Goal: Task Accomplishment & Management: Complete application form

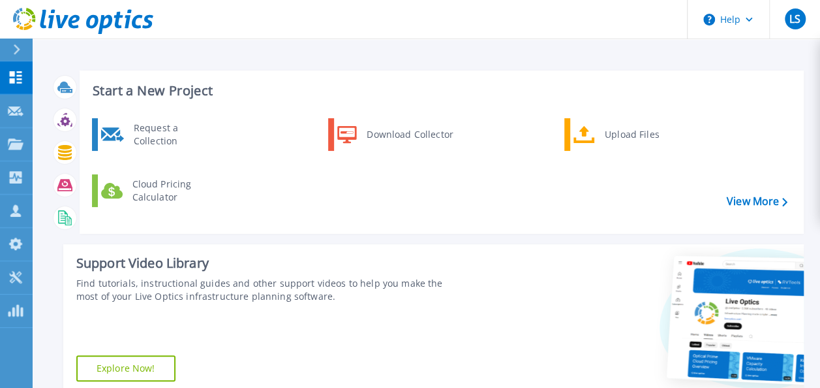
click at [14, 50] on icon at bounding box center [16, 49] width 7 height 10
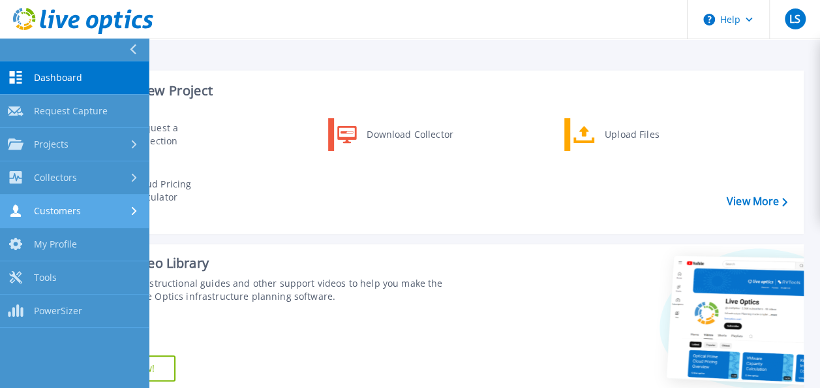
click at [125, 213] on div "Customers" at bounding box center [74, 210] width 133 height 12
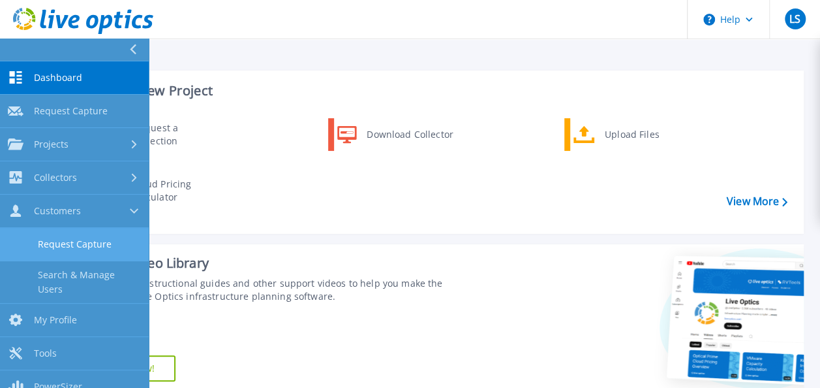
click at [101, 245] on link "Request Capture" at bounding box center [74, 244] width 149 height 33
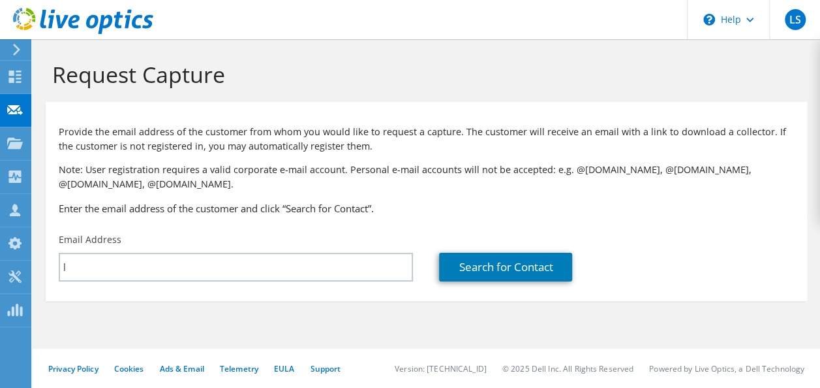
type input "[PERSON_NAME][EMAIL_ADDRESS][DOMAIN_NAME]"
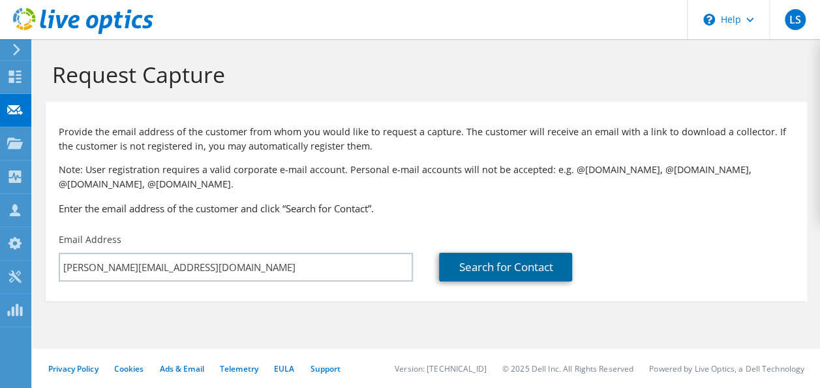
click at [495, 261] on link "Search for Contact" at bounding box center [505, 266] width 133 height 29
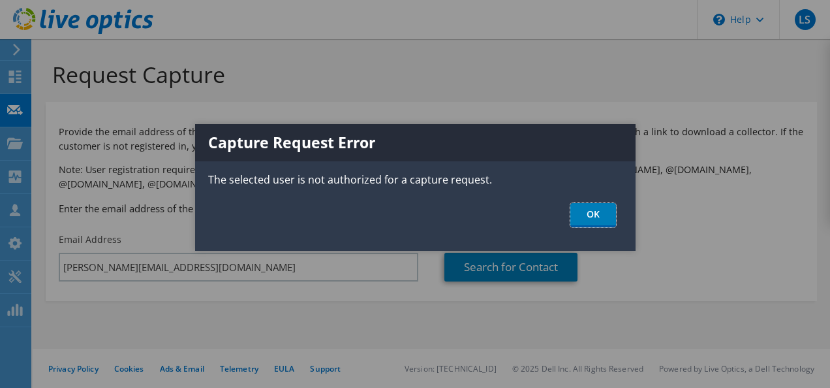
click at [587, 219] on link "OK" at bounding box center [593, 215] width 46 height 24
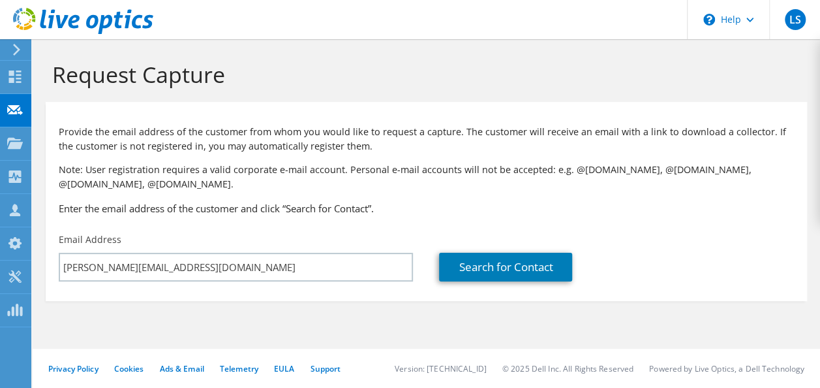
click at [20, 46] on icon at bounding box center [17, 50] width 10 height 12
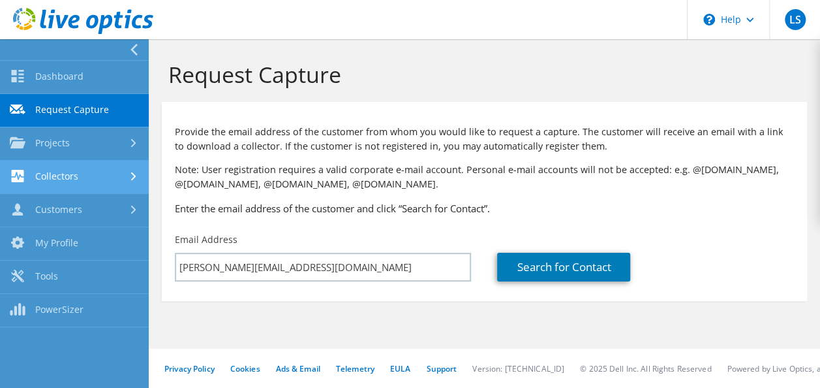
click at [122, 177] on link "Collectors" at bounding box center [74, 176] width 149 height 33
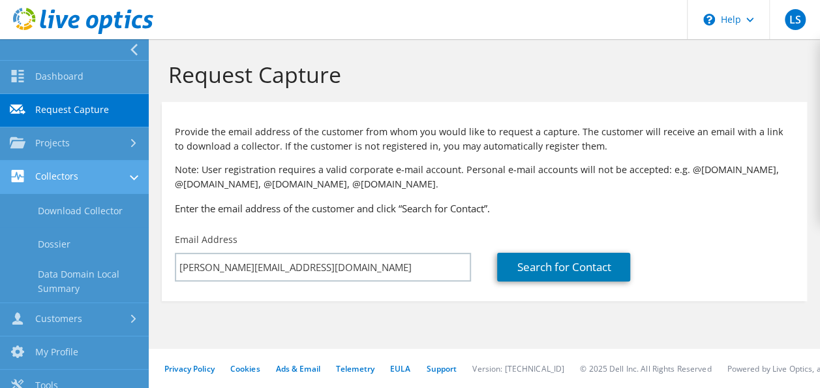
click at [61, 172] on link "Collectors" at bounding box center [74, 176] width 149 height 33
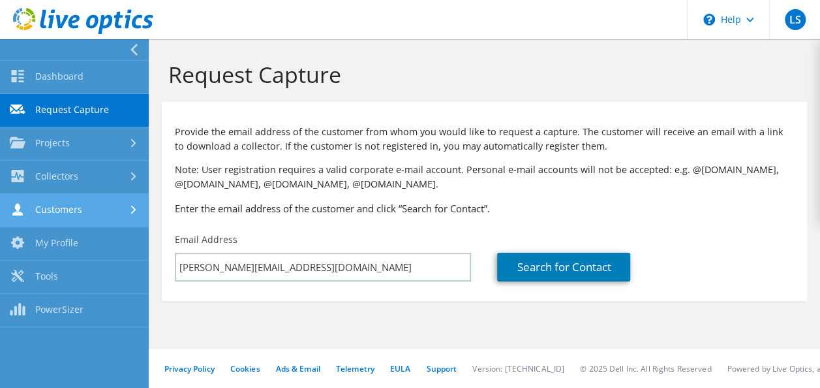
click at [129, 201] on link "Customers" at bounding box center [74, 210] width 149 height 33
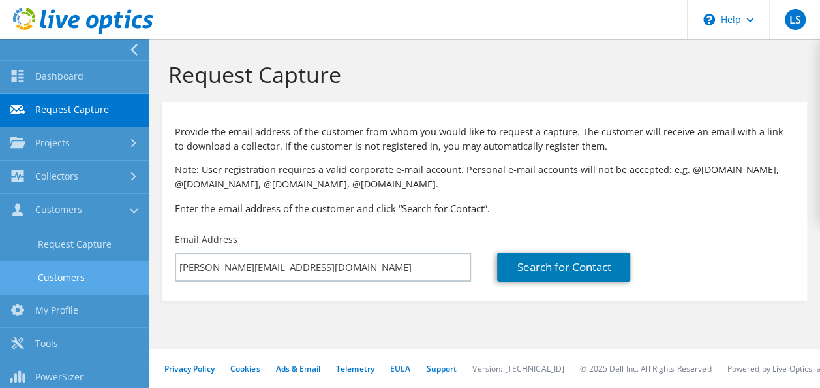
click at [100, 271] on link "Customers" at bounding box center [74, 276] width 149 height 33
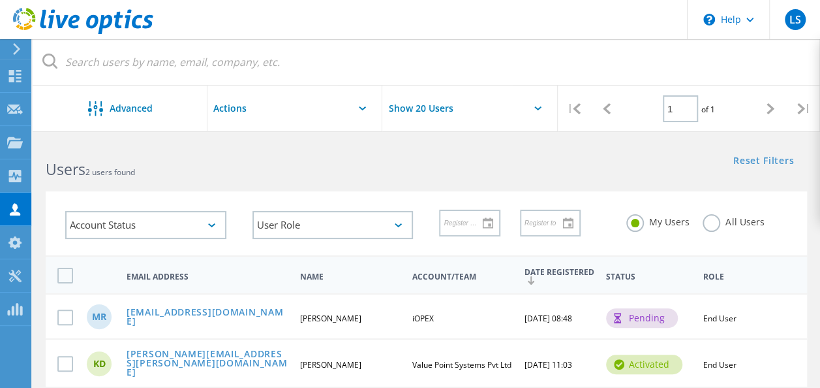
click at [20, 52] on icon at bounding box center [17, 49] width 10 height 12
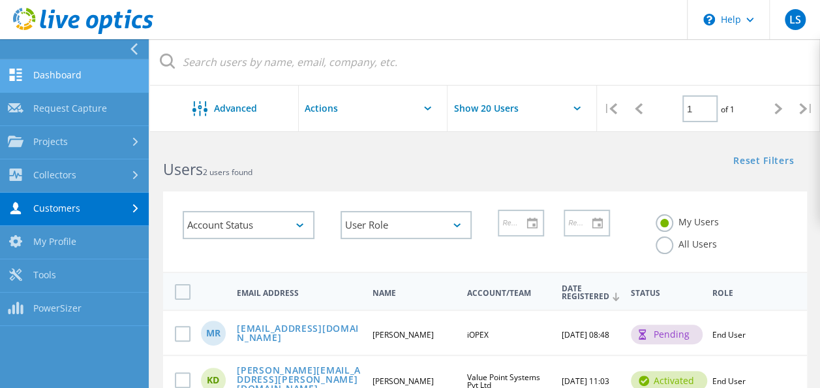
click at [55, 69] on link "Dashboard" at bounding box center [74, 75] width 149 height 33
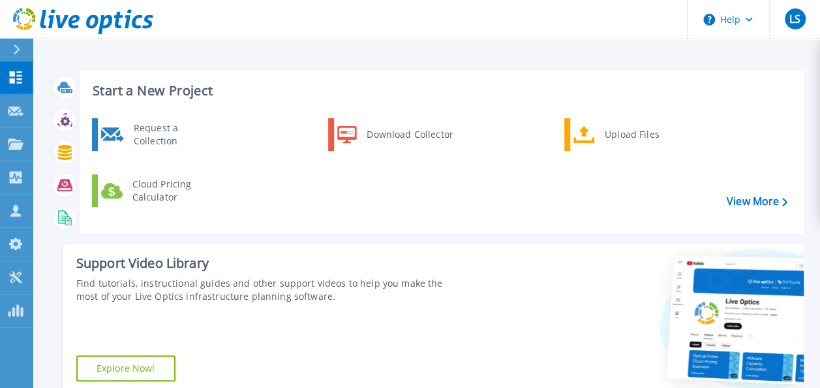
scroll to position [27, 0]
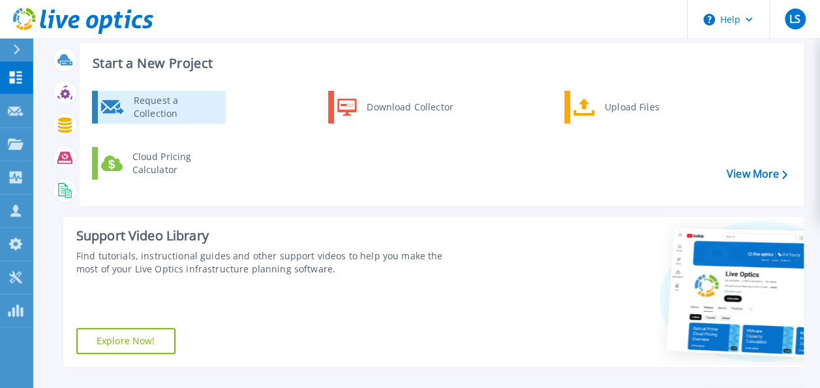
click at [161, 94] on div "Request a Collection" at bounding box center [174, 107] width 95 height 26
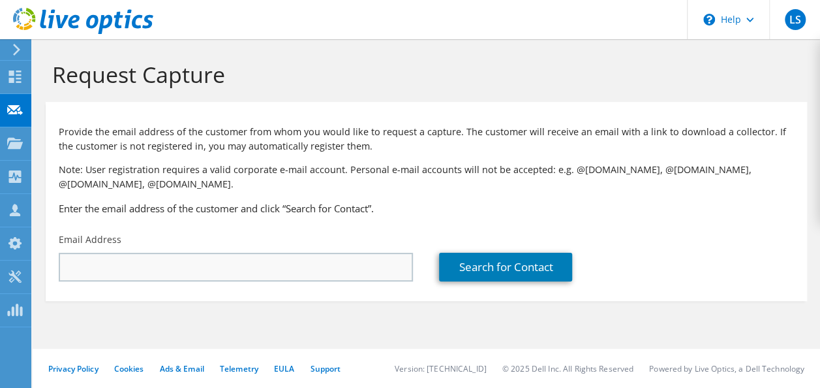
type input "lokeshwaran.s@valuepointsytems.com"
click at [407, 197] on div "Provide the email address of the customer from whom you would like to request a…" at bounding box center [426, 167] width 761 height 118
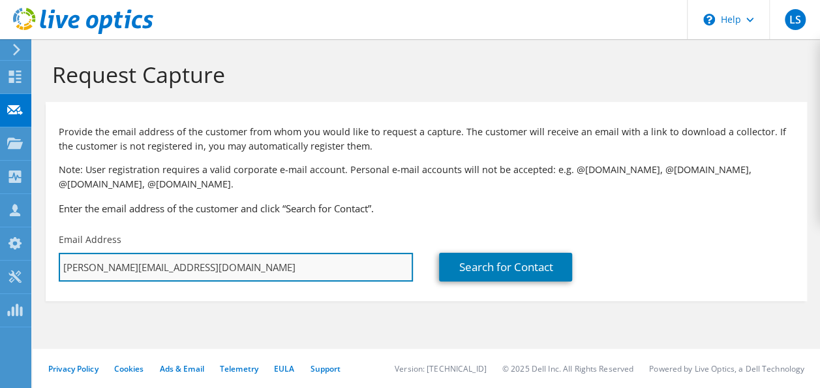
click at [337, 271] on input "[PERSON_NAME][EMAIL_ADDRESS][DOMAIN_NAME]" at bounding box center [236, 266] width 354 height 29
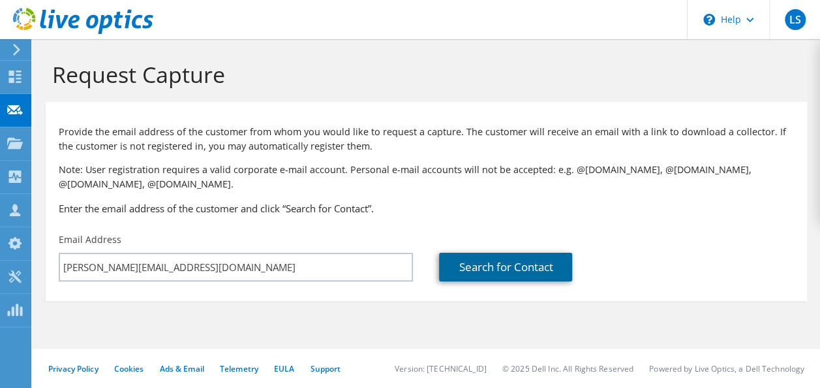
click at [468, 269] on link "Search for Contact" at bounding box center [505, 266] width 133 height 29
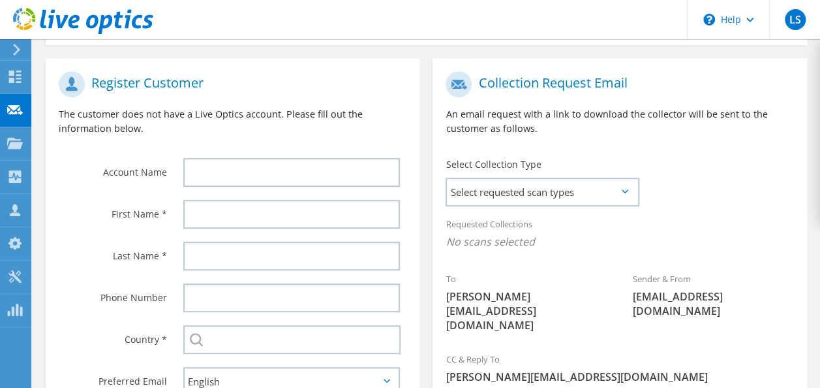
scroll to position [300, 0]
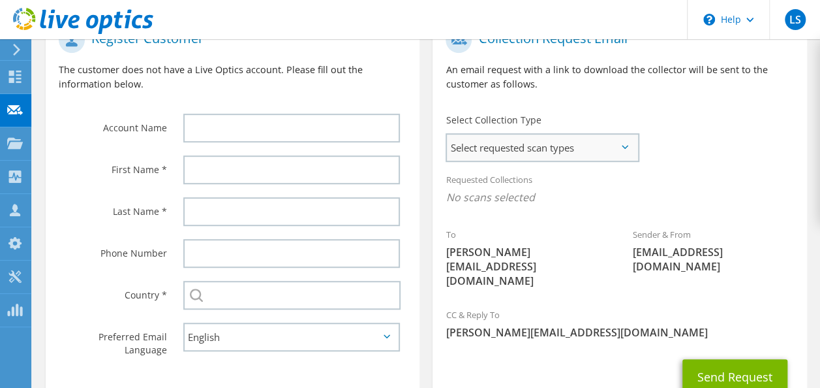
click at [603, 145] on span "Select requested scan types" at bounding box center [542, 147] width 191 height 26
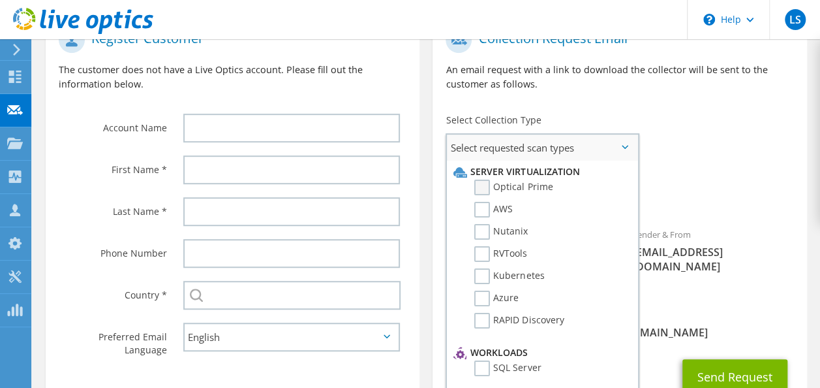
click at [485, 186] on label "Optical Prime" at bounding box center [513, 187] width 78 height 16
click at [0, 0] on input "Optical Prime" at bounding box center [0, 0] width 0 height 0
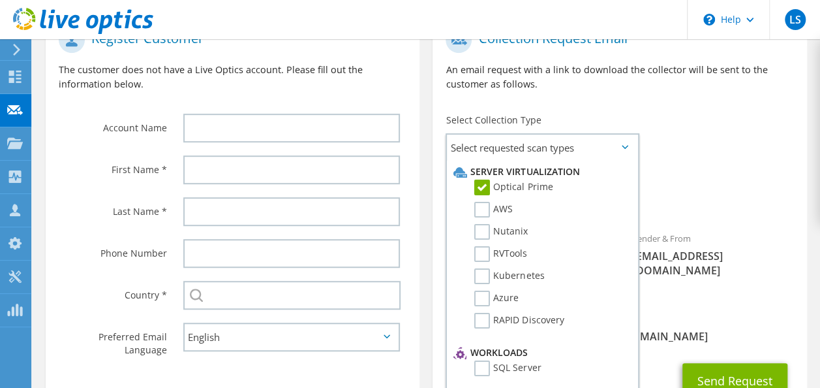
click at [743, 210] on span "Optical Prime" at bounding box center [620, 201] width 348 height 22
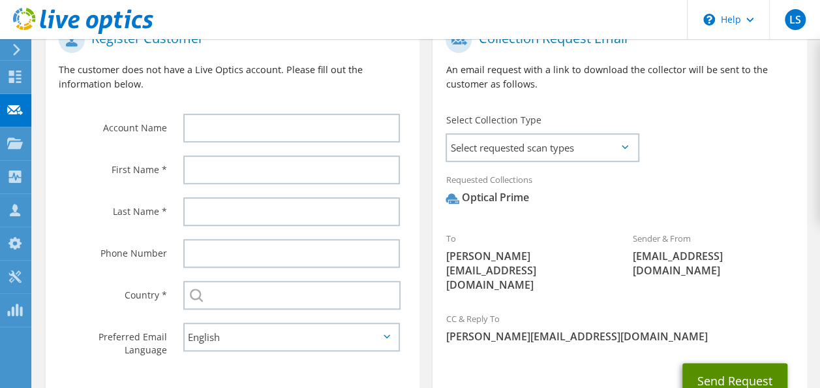
click at [731, 363] on button "Send Request" at bounding box center [734, 380] width 105 height 35
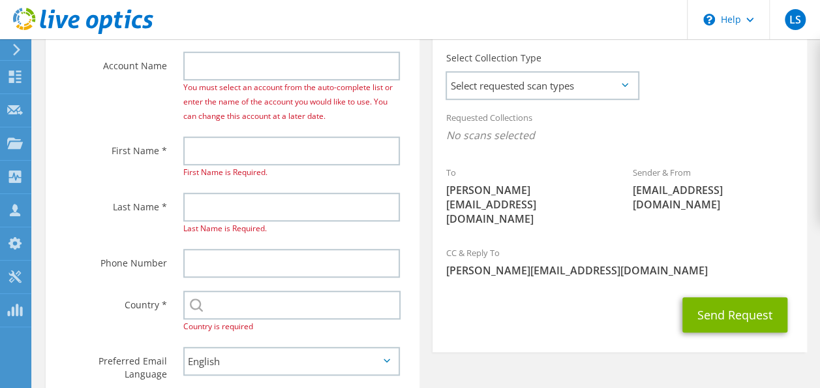
scroll to position [318, 0]
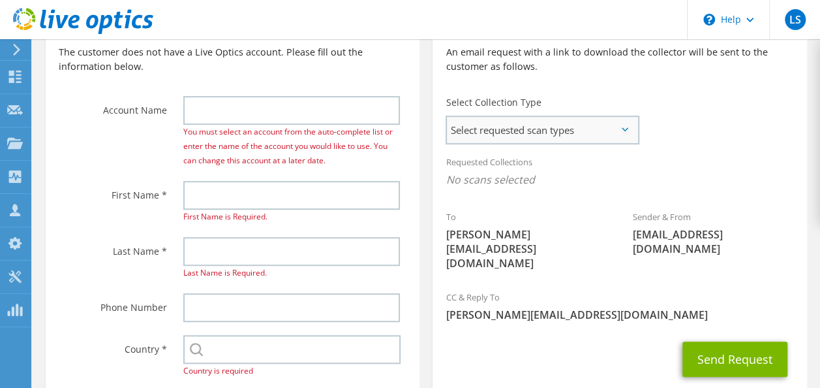
click at [556, 130] on span "Select requested scan types" at bounding box center [542, 130] width 191 height 26
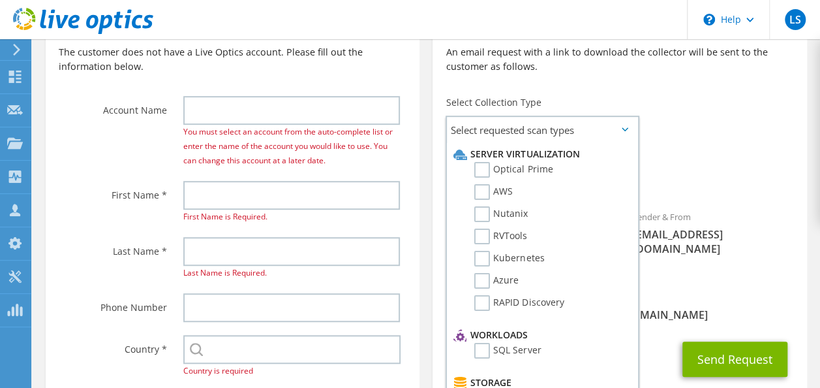
drag, startPoint x: 483, startPoint y: 176, endPoint x: 716, endPoint y: 166, distance: 233.1
click at [484, 176] on label "Optical Prime" at bounding box center [513, 170] width 78 height 16
click at [0, 0] on input "Optical Prime" at bounding box center [0, 0] width 0 height 0
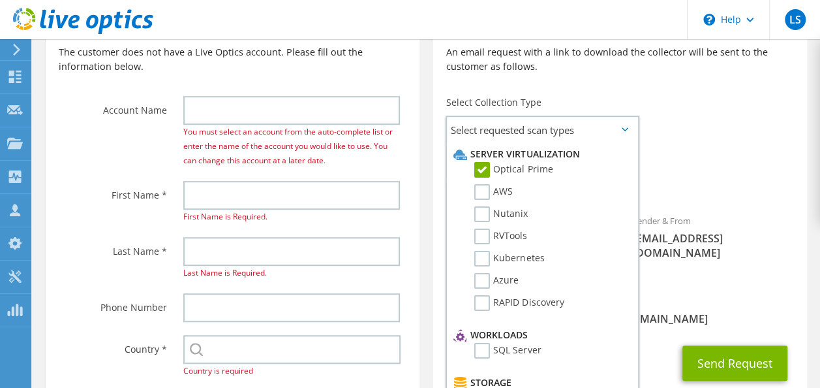
click at [716, 167] on div "Requested Collections No scans selected Optical Prime" at bounding box center [620, 174] width 374 height 52
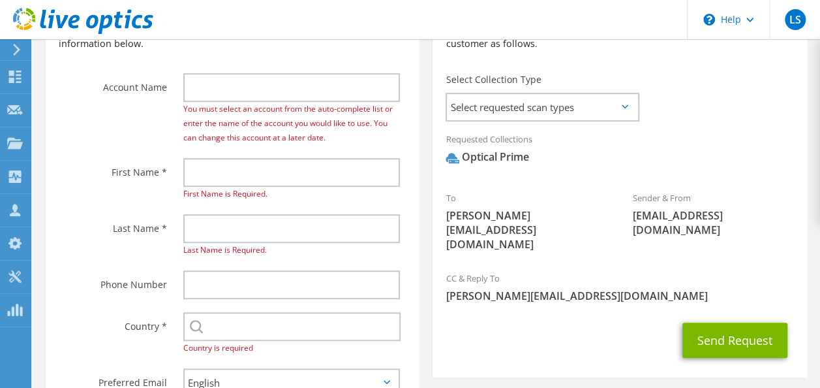
scroll to position [397, 0]
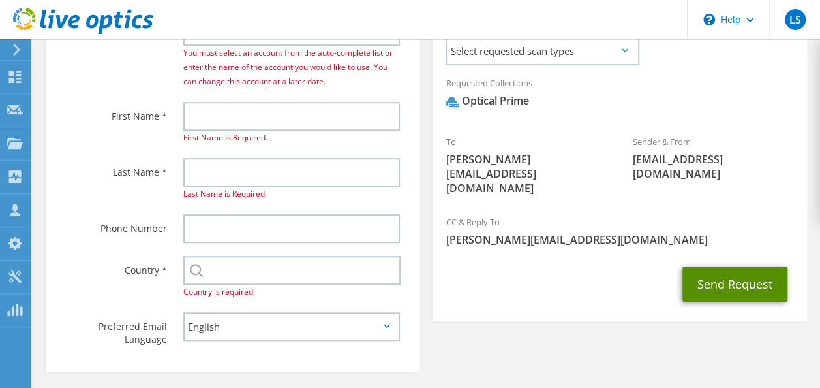
click at [718, 272] on button "Send Request" at bounding box center [734, 283] width 105 height 35
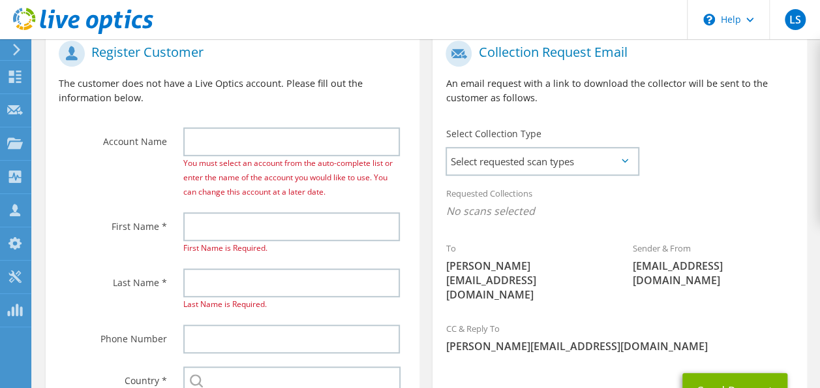
scroll to position [286, 0]
click at [566, 167] on span "Select requested scan types" at bounding box center [542, 162] width 191 height 26
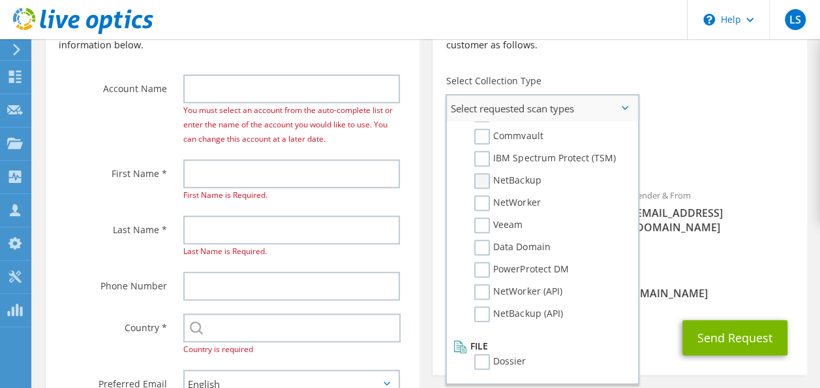
scroll to position [0, 0]
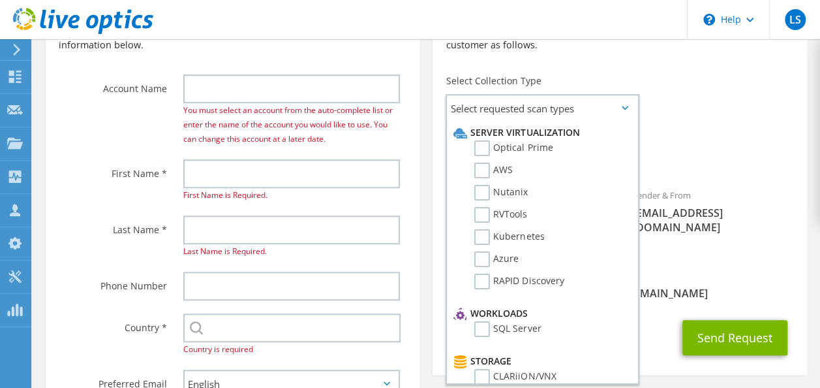
click at [705, 244] on div "To [PERSON_NAME][EMAIL_ADDRESS][DOMAIN_NAME] Sender & From [EMAIL_ADDRESS][DOMA…" at bounding box center [620, 121] width 374 height 281
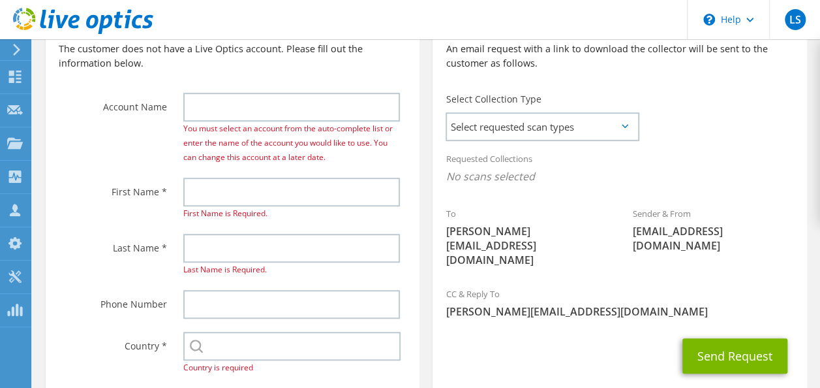
scroll to position [318, 0]
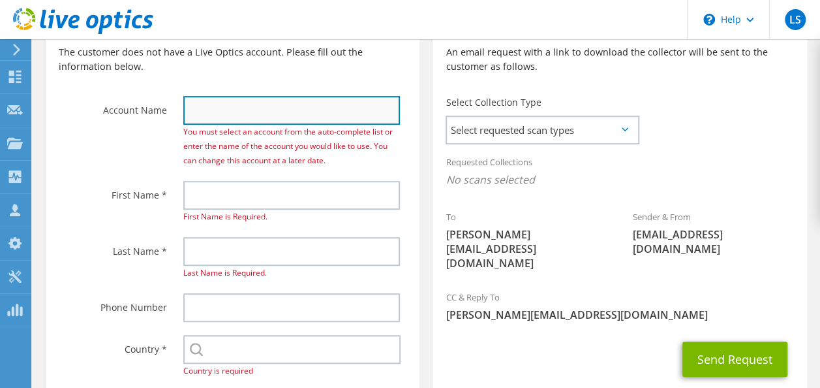
click at [257, 110] on input "text" at bounding box center [291, 110] width 217 height 29
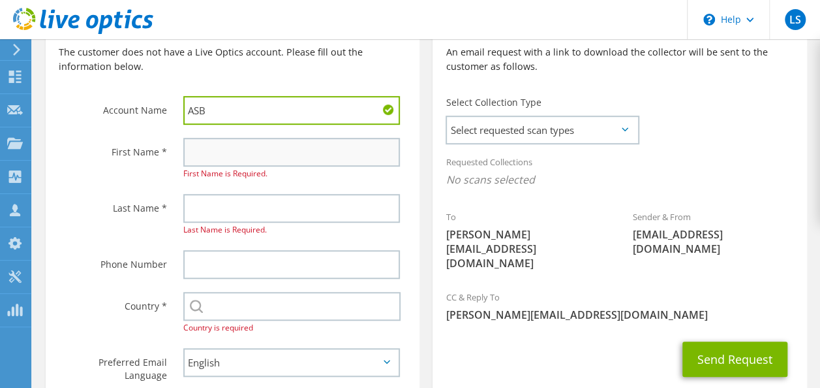
type input "ASB"
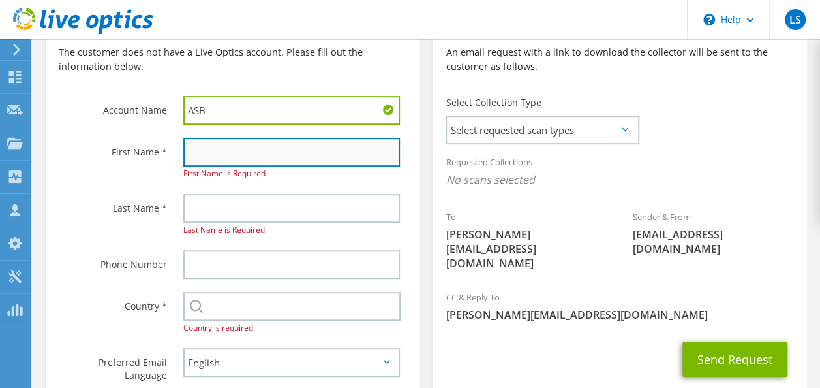
click at [229, 149] on input "text" at bounding box center [291, 152] width 217 height 29
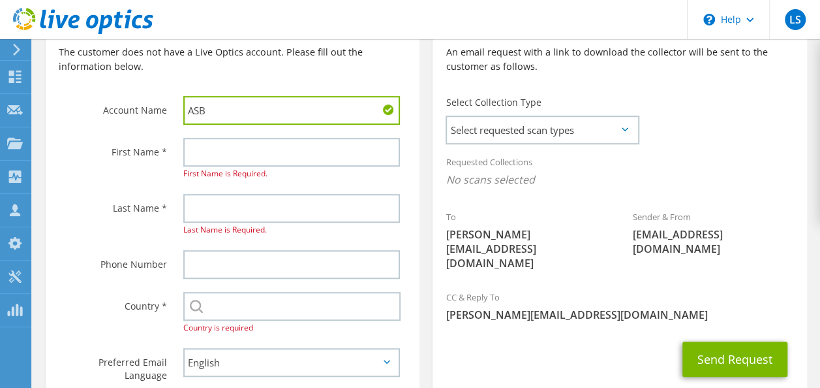
click at [88, 189] on div "Last Name *" at bounding box center [108, 207] width 125 height 40
click at [251, 102] on input "ASB" at bounding box center [291, 110] width 217 height 29
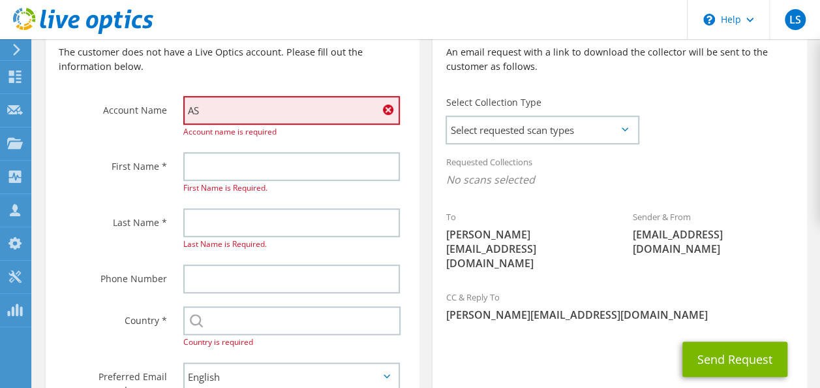
type input "ASB"
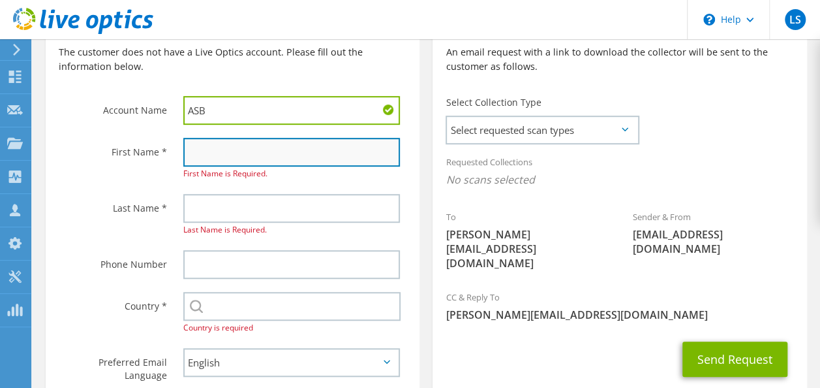
click at [241, 142] on input "text" at bounding box center [291, 152] width 217 height 29
type input "L"
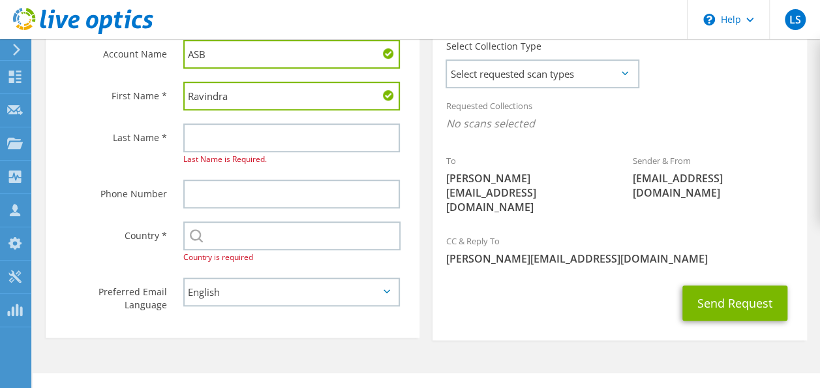
scroll to position [373, 0]
type input "Ravindra"
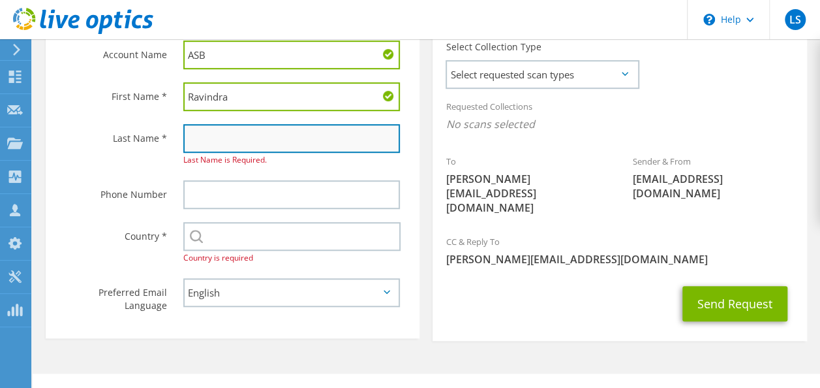
click at [236, 145] on input "text" at bounding box center [291, 138] width 217 height 29
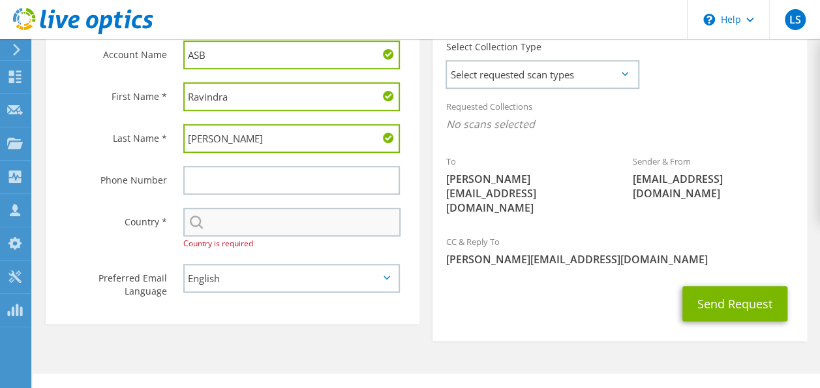
type input "[PERSON_NAME]"
click at [252, 222] on input "text" at bounding box center [291, 221] width 217 height 29
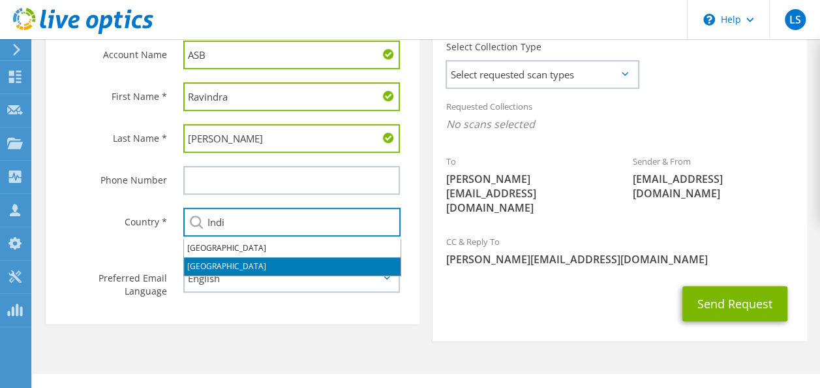
click at [205, 262] on li "[GEOGRAPHIC_DATA]" at bounding box center [292, 266] width 217 height 18
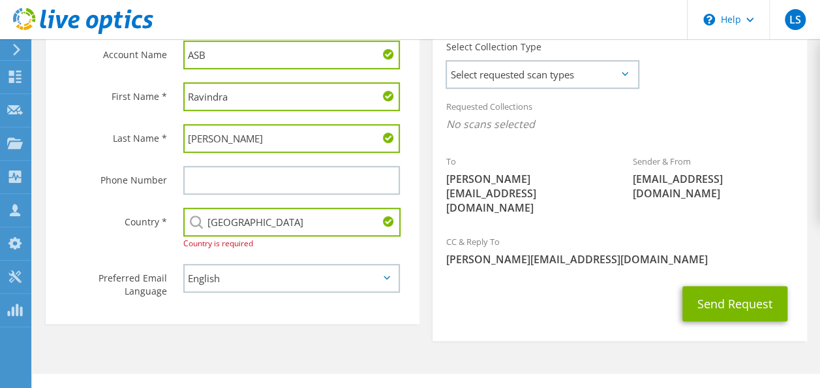
type input "[GEOGRAPHIC_DATA]"
click at [570, 279] on div "Send Request" at bounding box center [620, 303] width 374 height 48
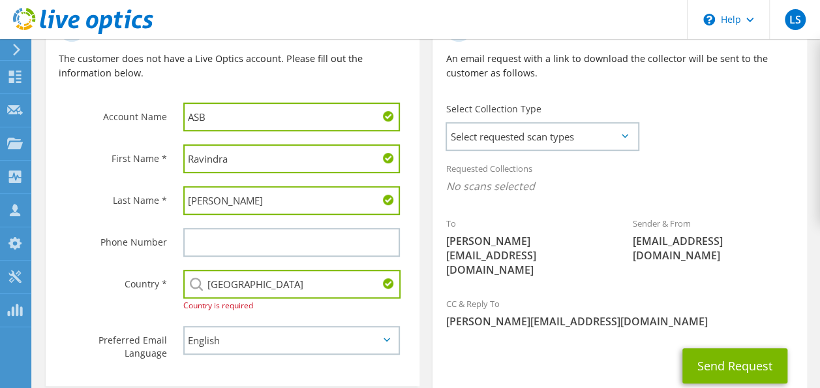
scroll to position [311, 0]
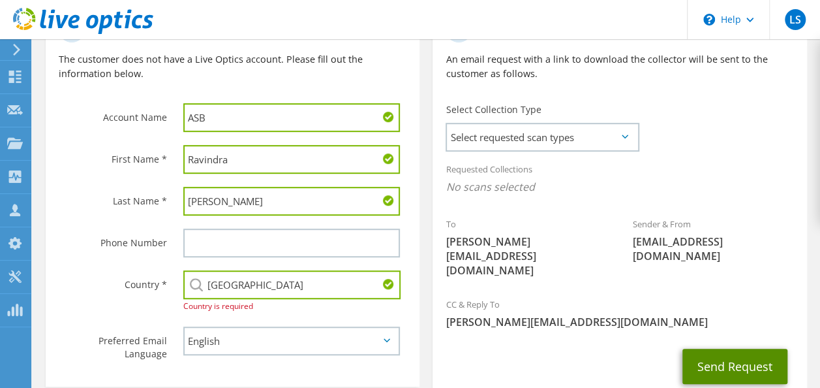
click at [718, 361] on button "Send Request" at bounding box center [734, 365] width 105 height 35
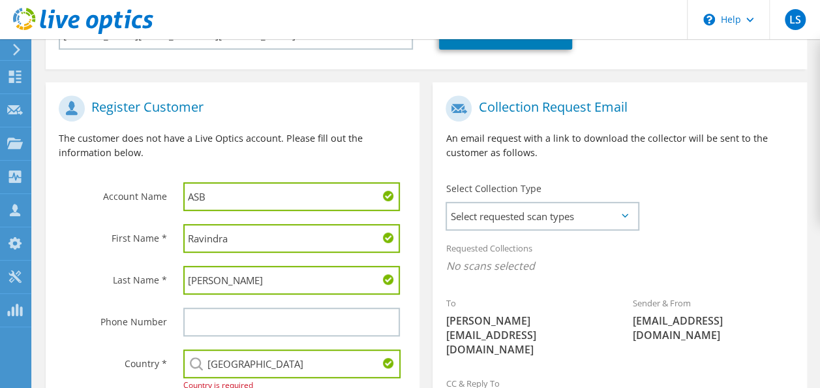
scroll to position [232, 0]
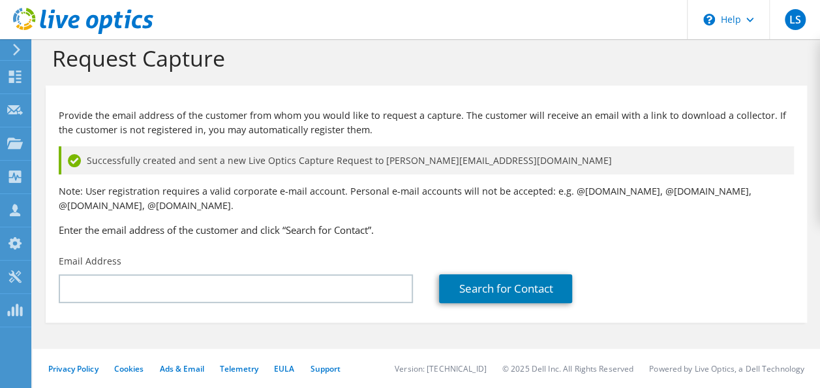
scroll to position [3, 0]
